Goal: Transaction & Acquisition: Purchase product/service

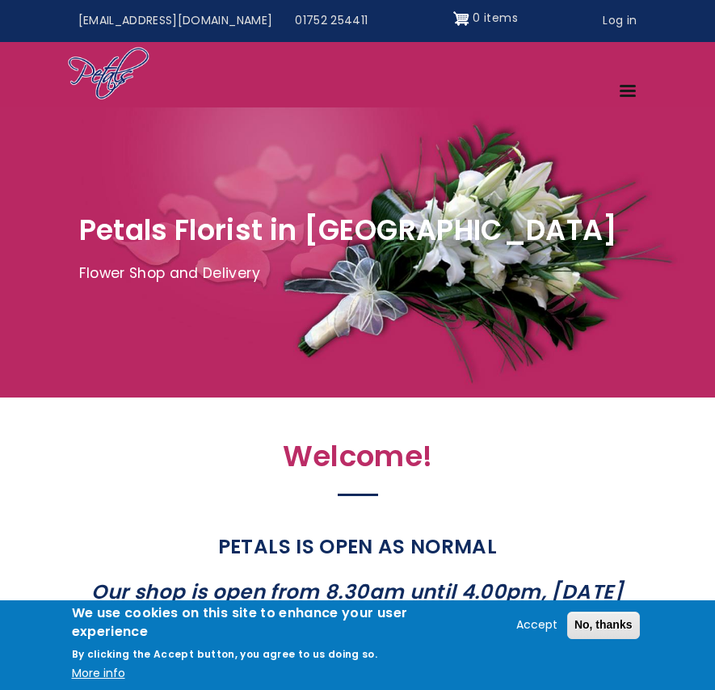
click at [624, 80] on link "Menu" at bounding box center [629, 92] width 40 height 28
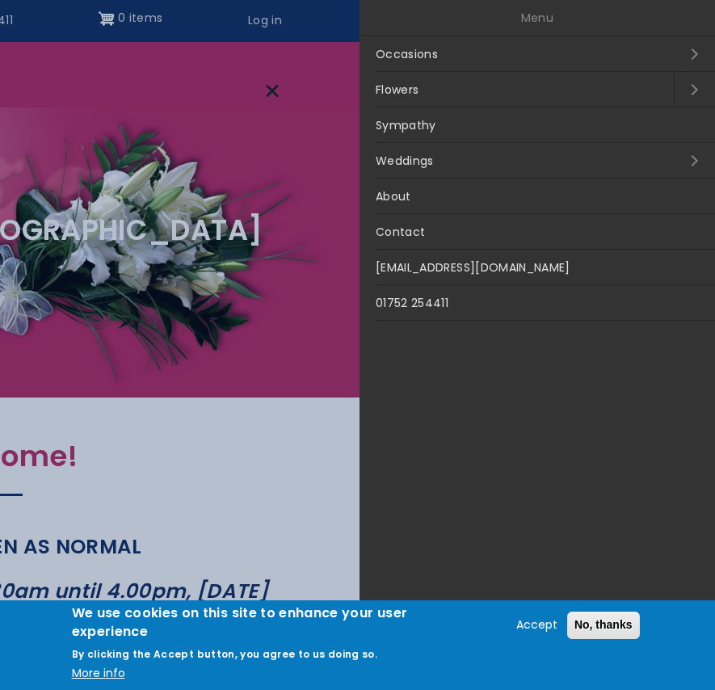
click at [494, 79] on link "Flowers" at bounding box center [517, 90] width 314 height 36
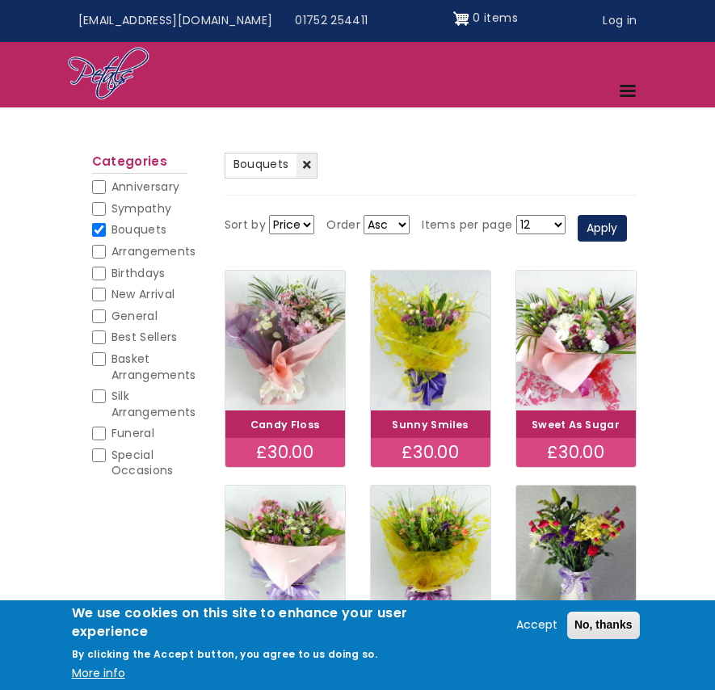
click at [101, 225] on input "Bouquets" at bounding box center [99, 230] width 14 height 14
checkbox input "false"
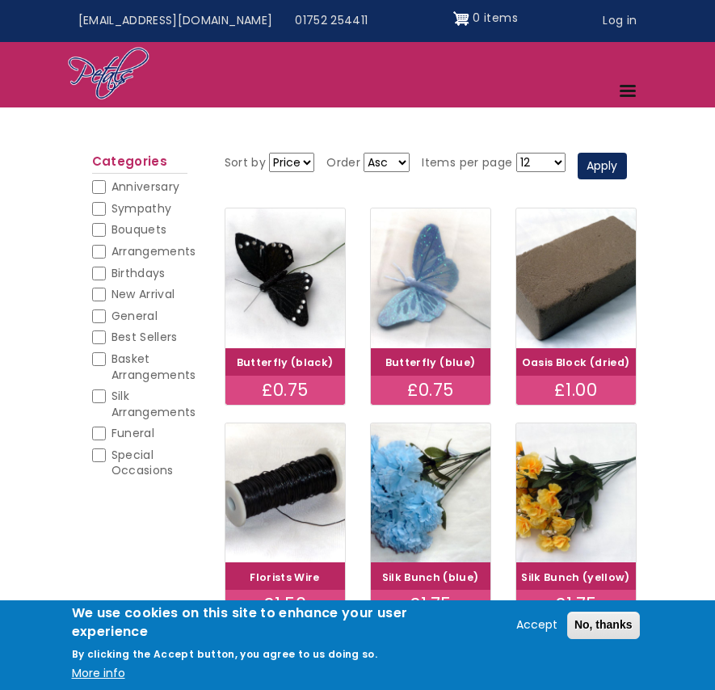
click at [96, 251] on input "Arrangements" at bounding box center [99, 252] width 14 height 14
checkbox input "false"
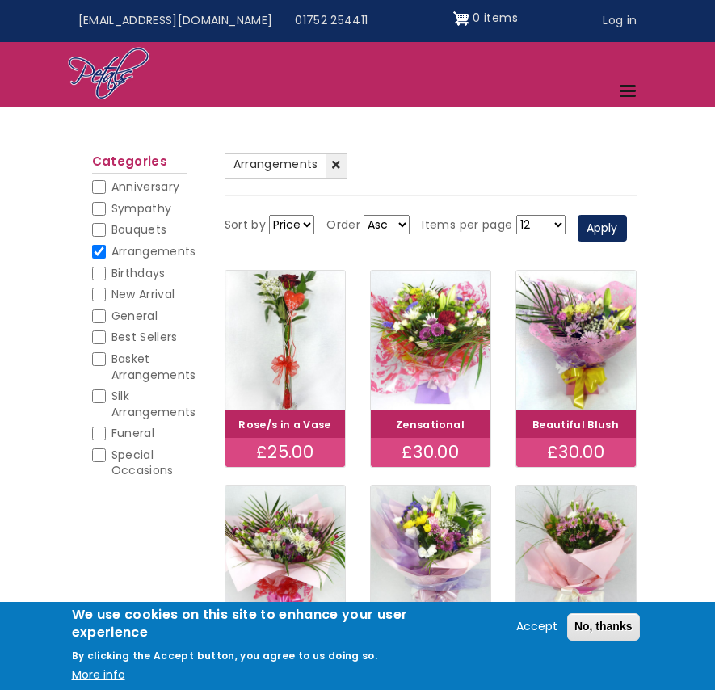
scroll to position [68, 0]
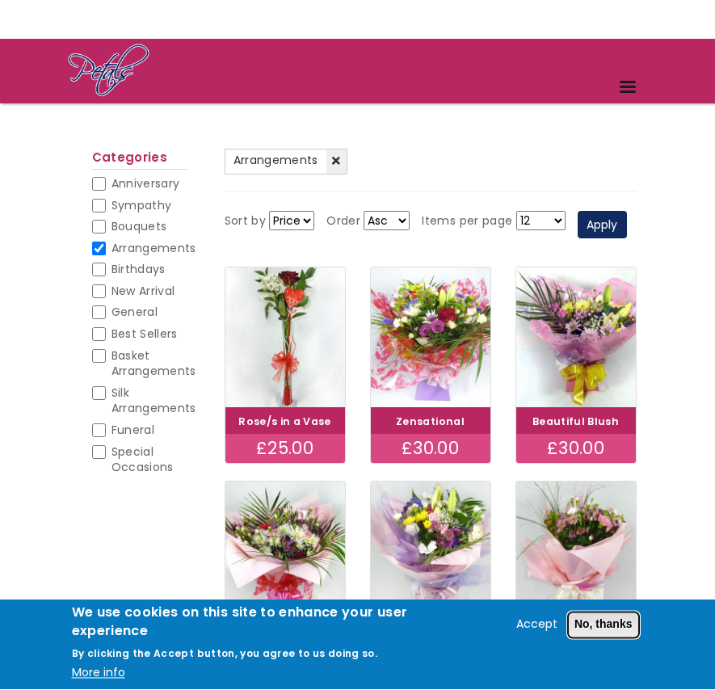
click at [593, 639] on button "No, thanks" at bounding box center [603, 625] width 73 height 27
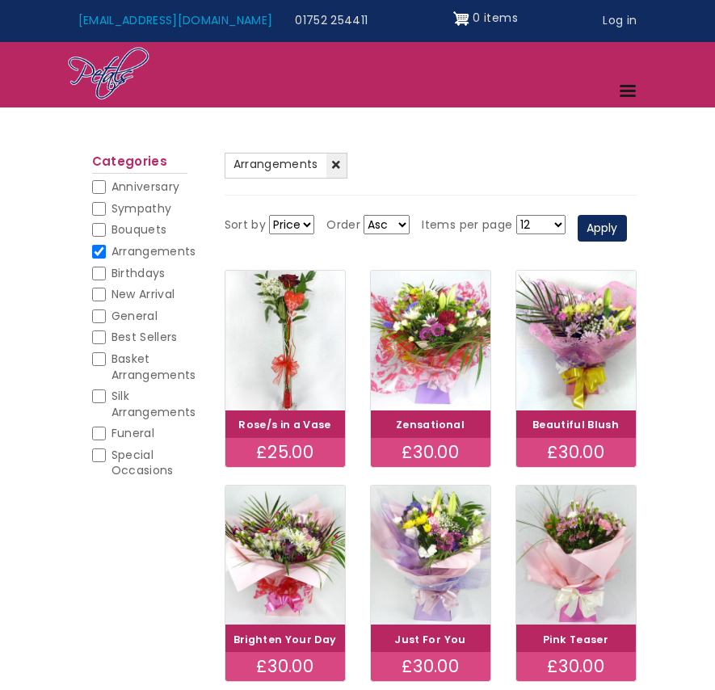
scroll to position [0, 0]
